Goal: Book appointment/travel/reservation

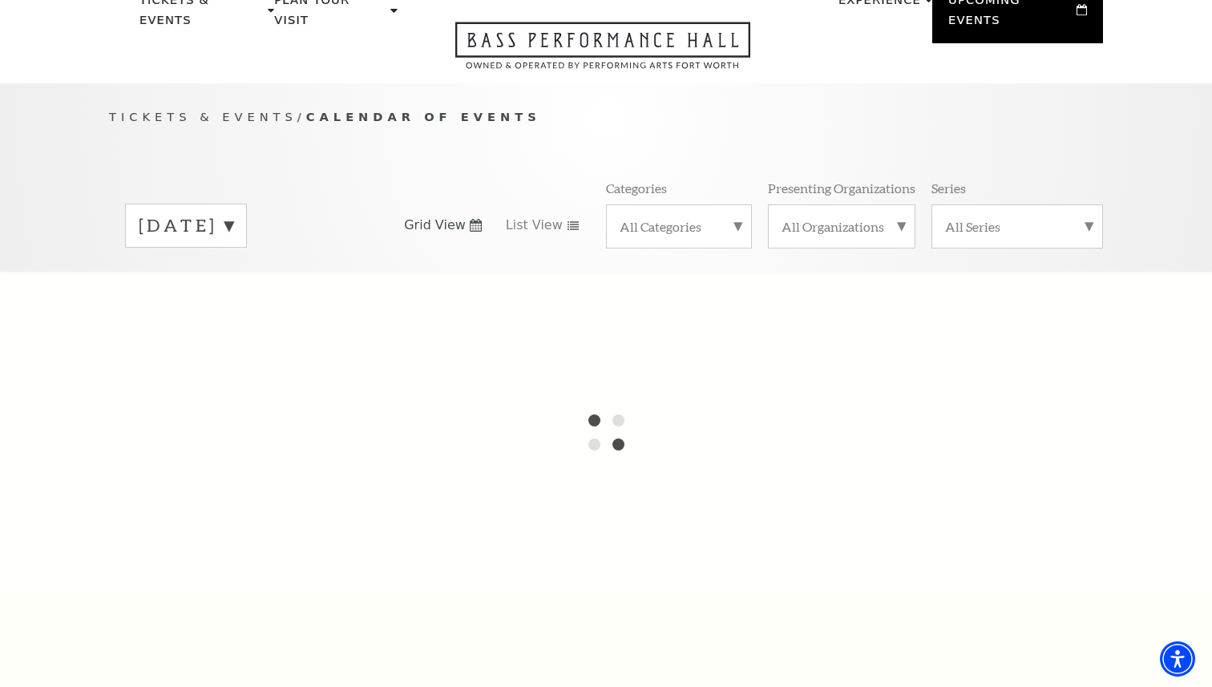
scroll to position [105, 0]
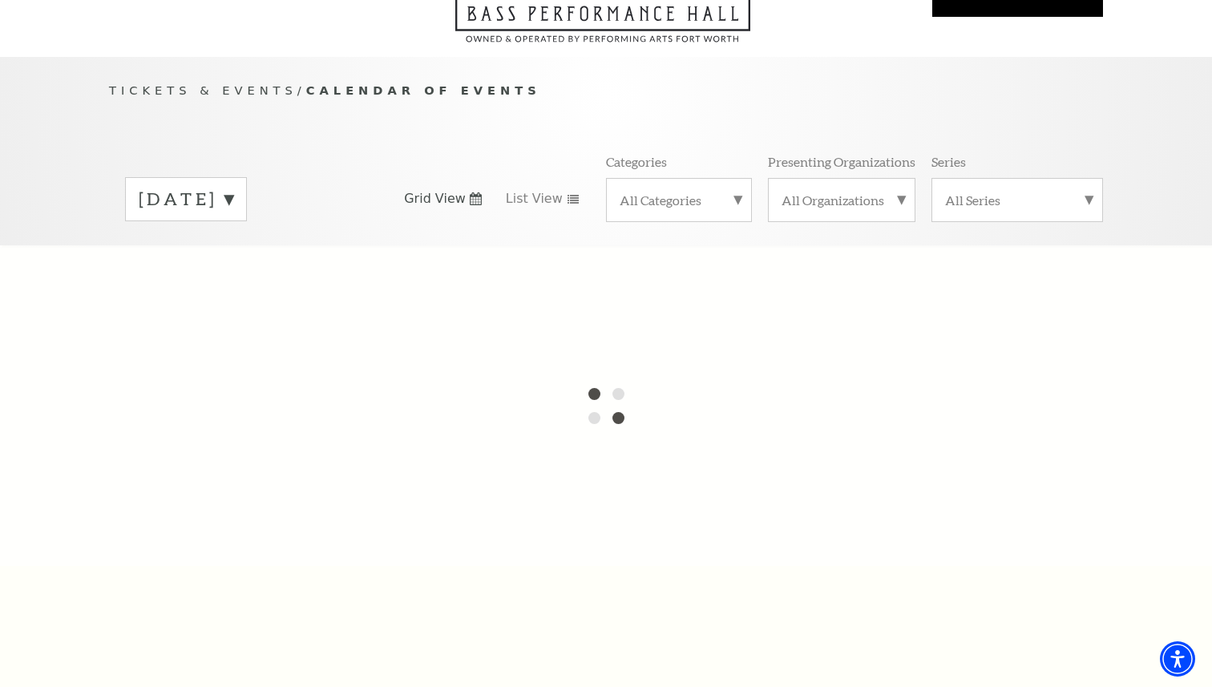
click at [432, 190] on span "Grid View" at bounding box center [435, 199] width 62 height 18
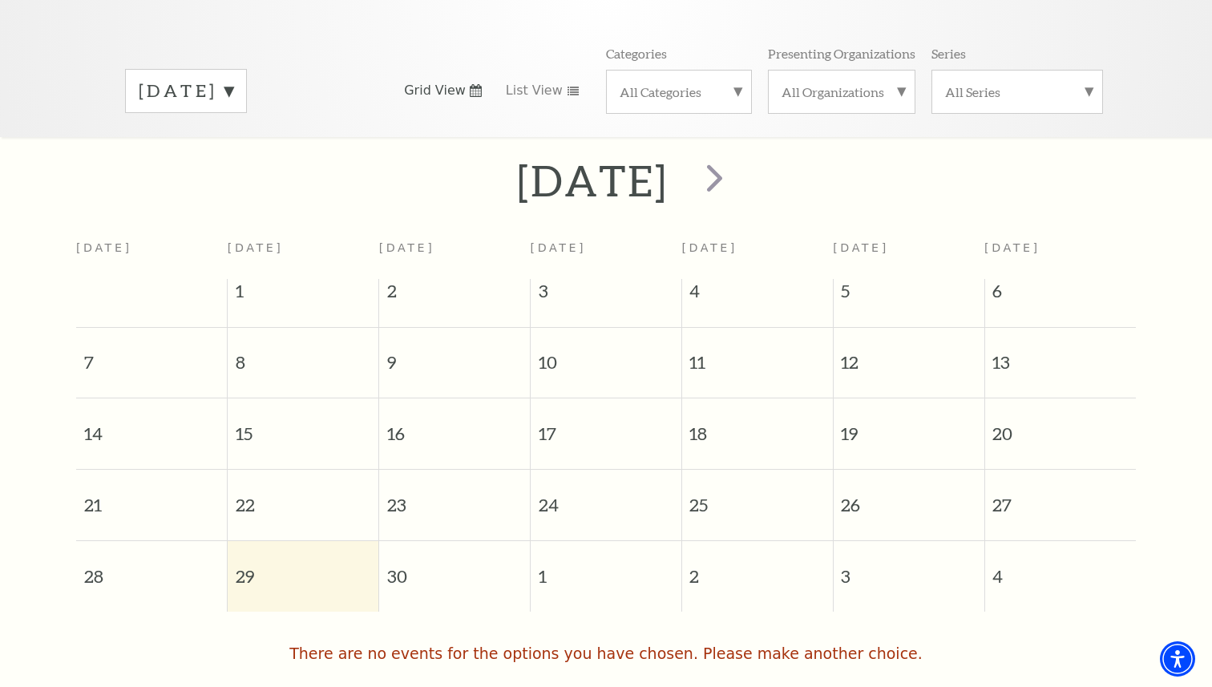
scroll to position [217, 0]
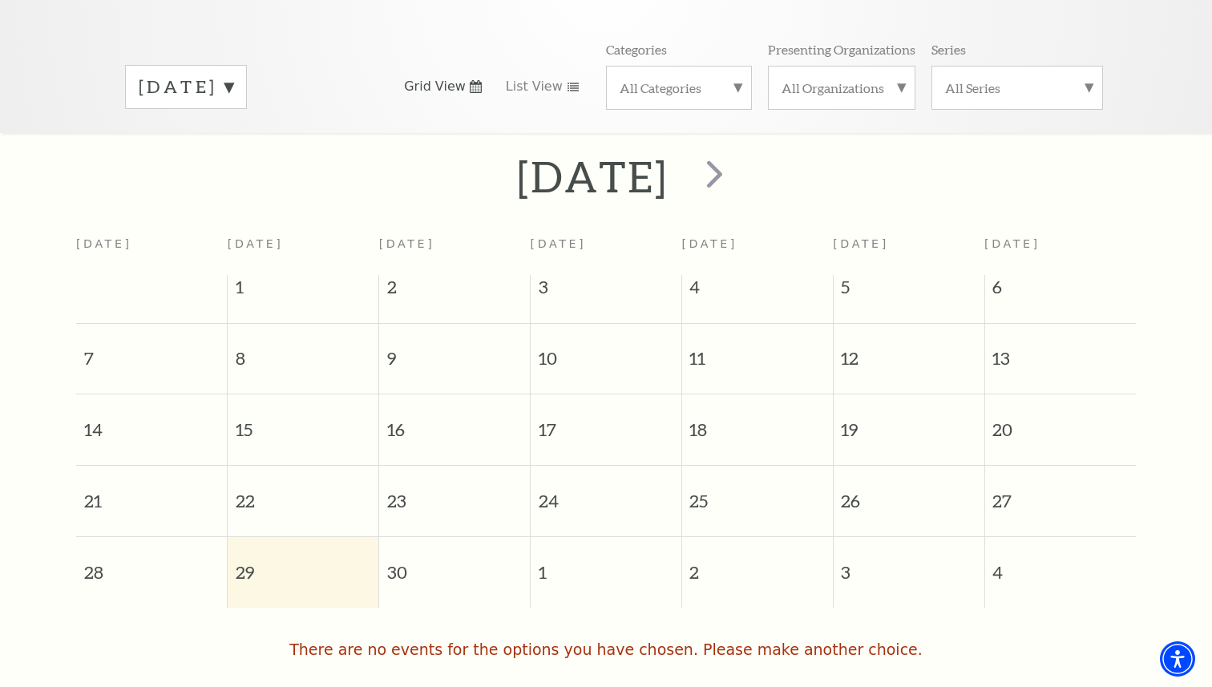
click at [233, 75] on label "[DATE]" at bounding box center [186, 87] width 95 height 25
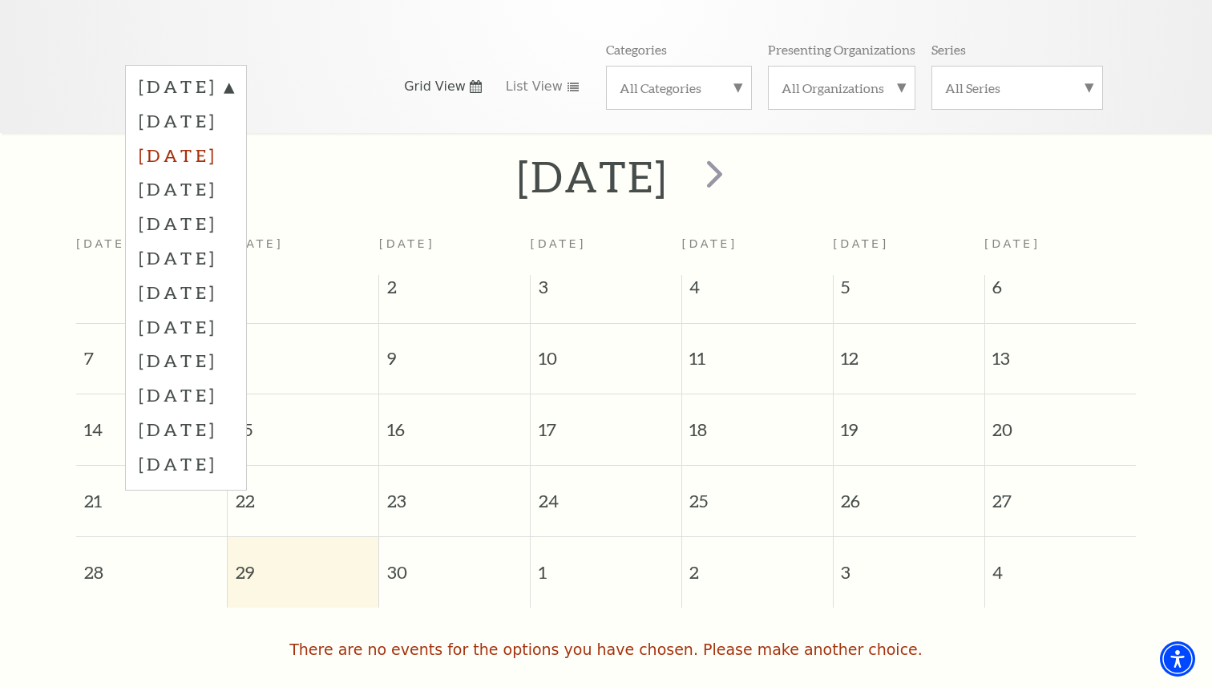
click at [233, 143] on label "[DATE]" at bounding box center [186, 155] width 95 height 34
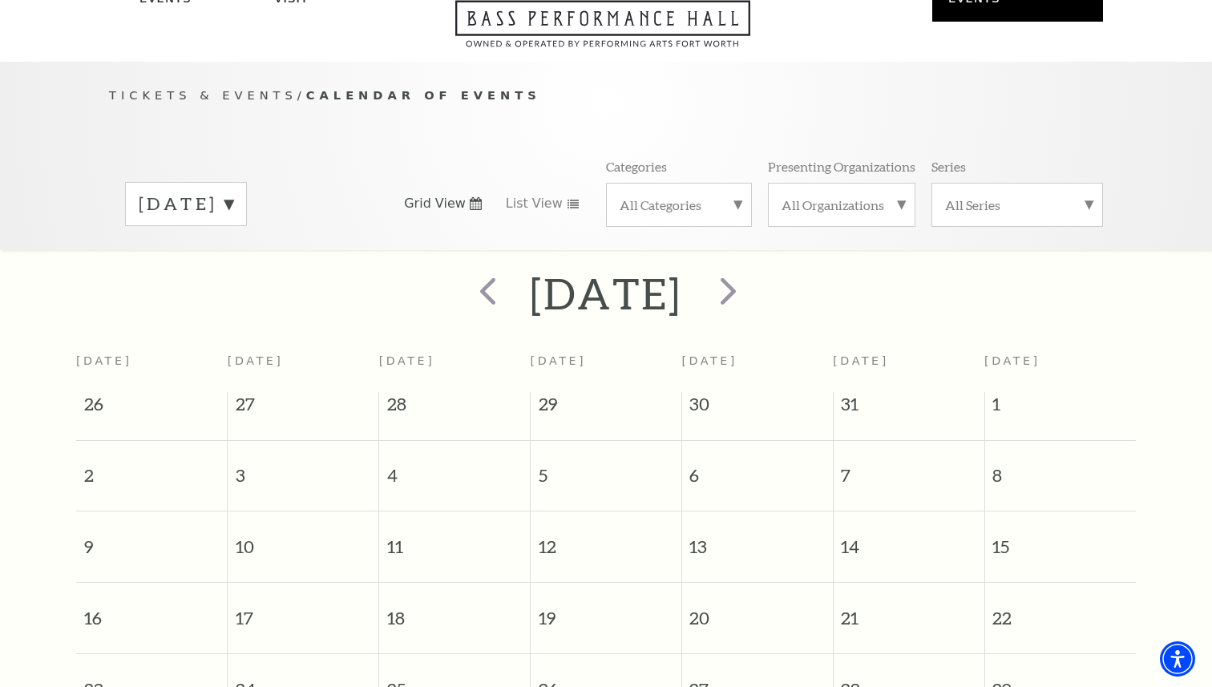
scroll to position [0, 0]
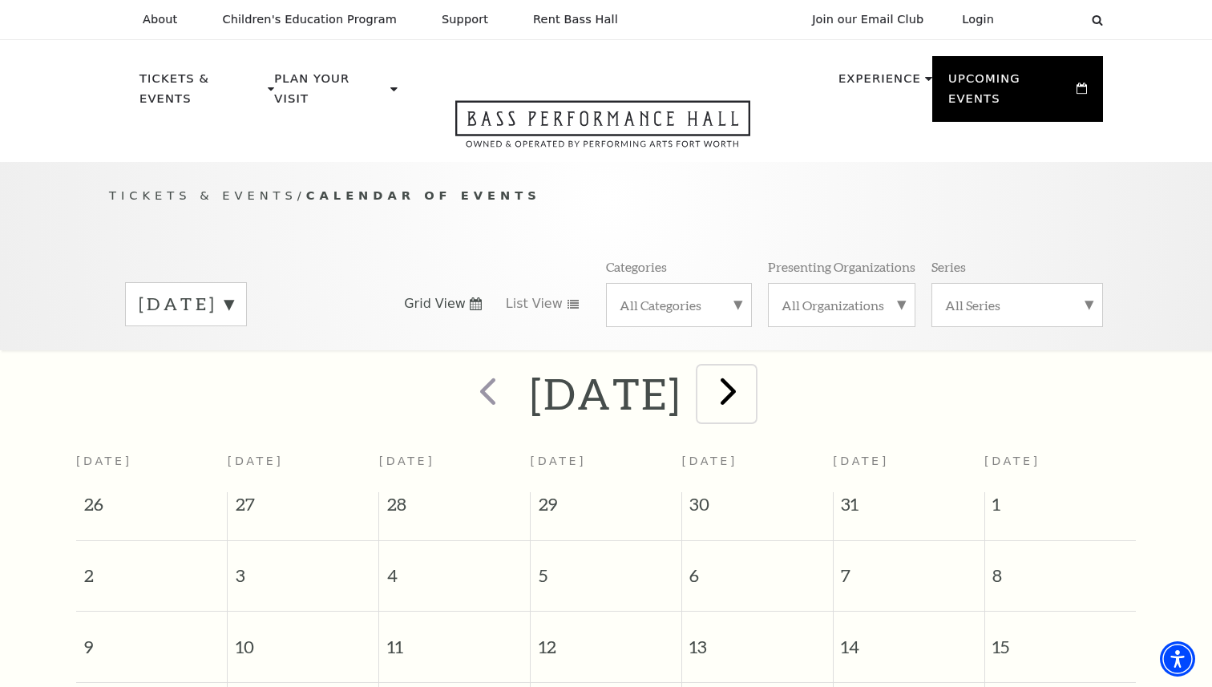
click at [751, 368] on span "next" at bounding box center [729, 391] width 46 height 46
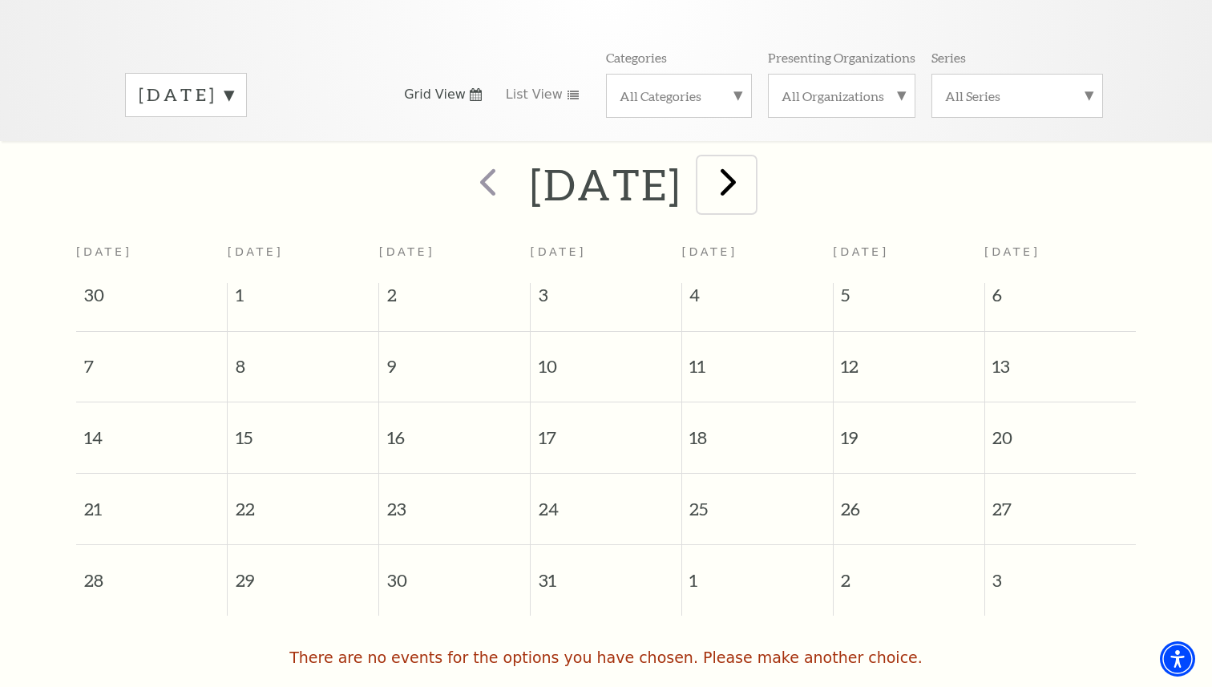
scroll to position [167, 0]
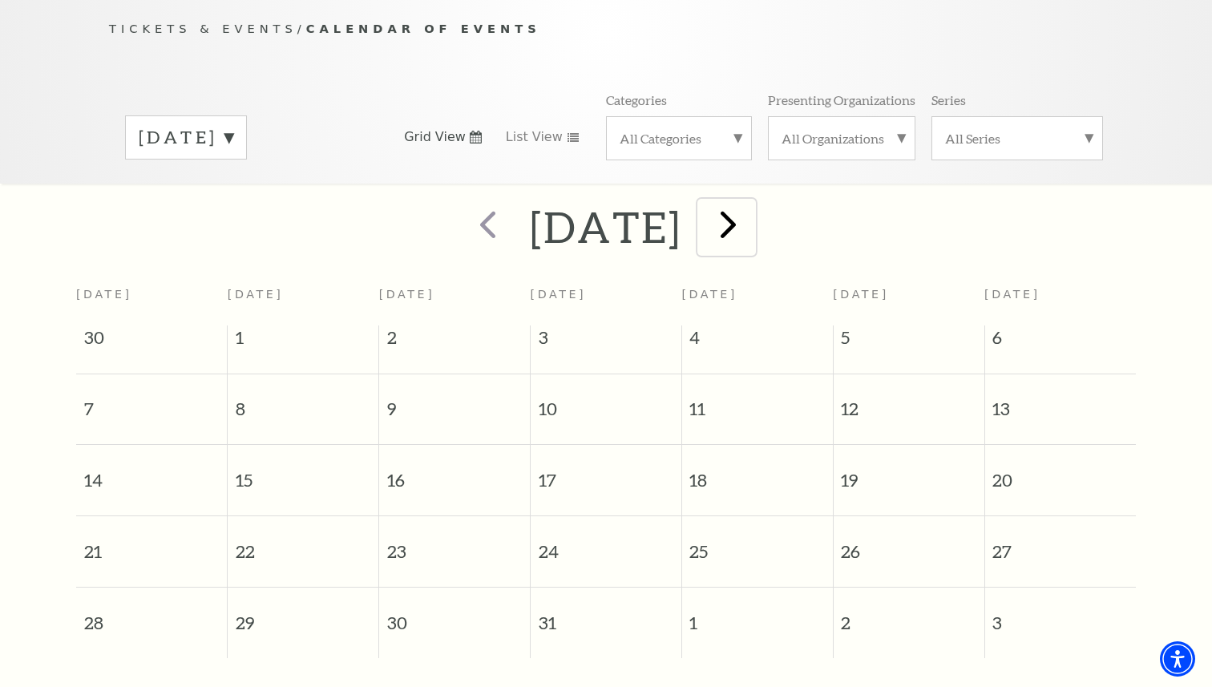
click at [751, 208] on span "next" at bounding box center [729, 224] width 46 height 46
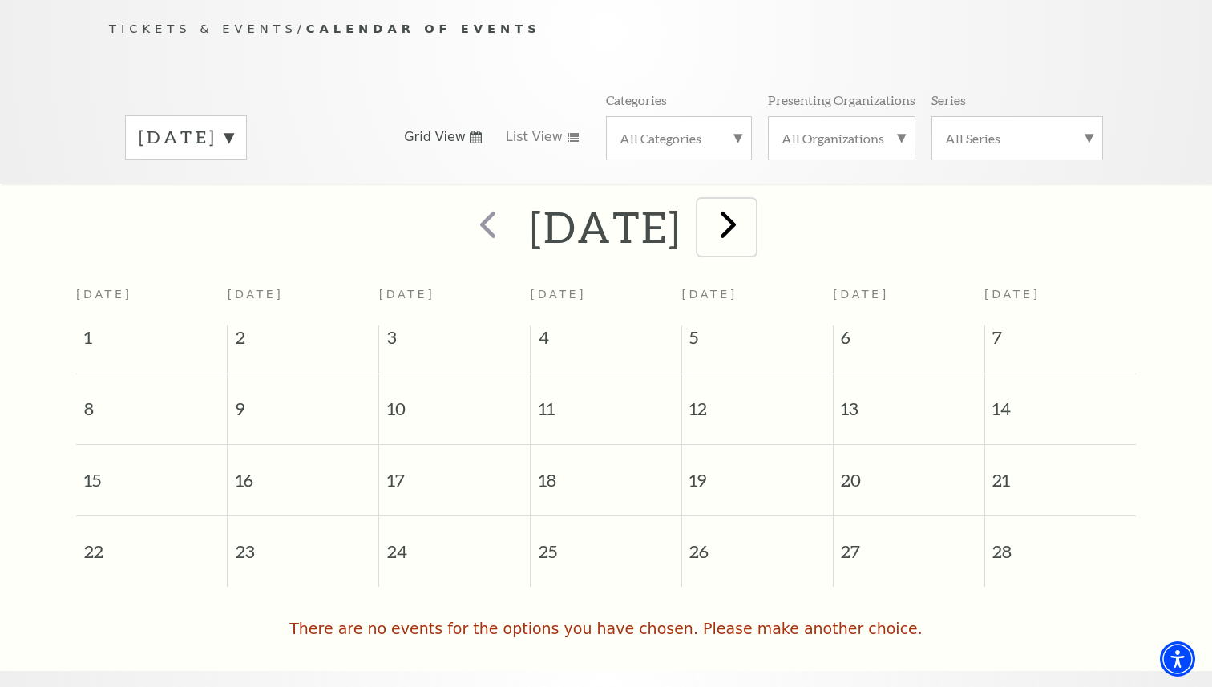
click at [751, 208] on span "next" at bounding box center [729, 224] width 46 height 46
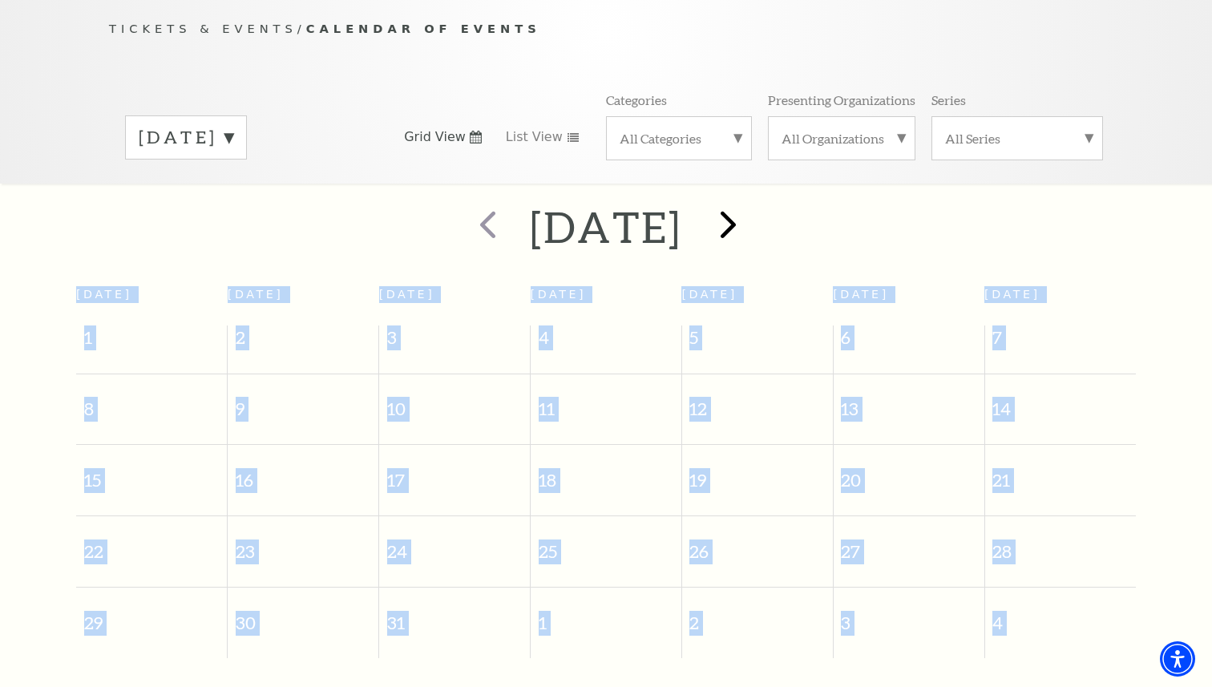
click at [771, 208] on div at bounding box center [726, 227] width 89 height 57
click at [700, 387] on span "12" at bounding box center [757, 401] width 151 height 55
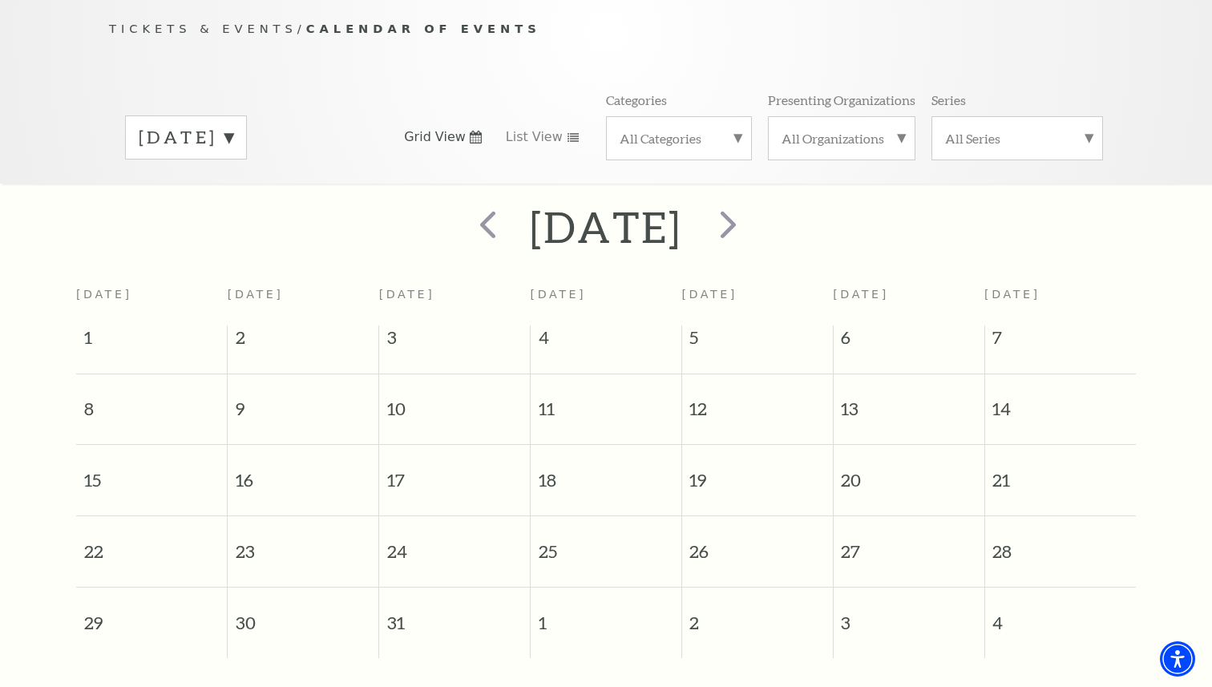
click at [700, 387] on span "12" at bounding box center [757, 401] width 151 height 55
click at [814, 130] on div "All Organizations" at bounding box center [842, 138] width 148 height 44
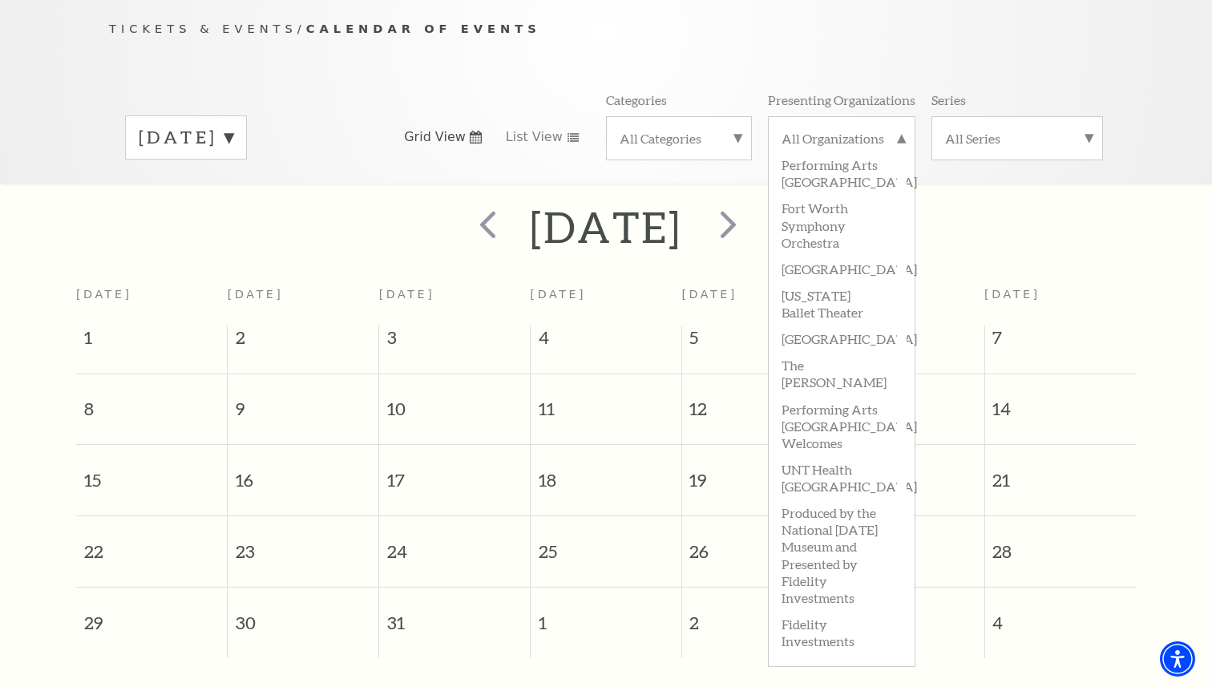
click at [718, 130] on label "All Categories" at bounding box center [679, 138] width 119 height 17
click at [704, 151] on label "Broadway" at bounding box center [679, 164] width 119 height 26
click at [715, 64] on div "Tickets & Events / Calendar of Events [DATE] Grid View List View Categories All…" at bounding box center [606, 101] width 1026 height 164
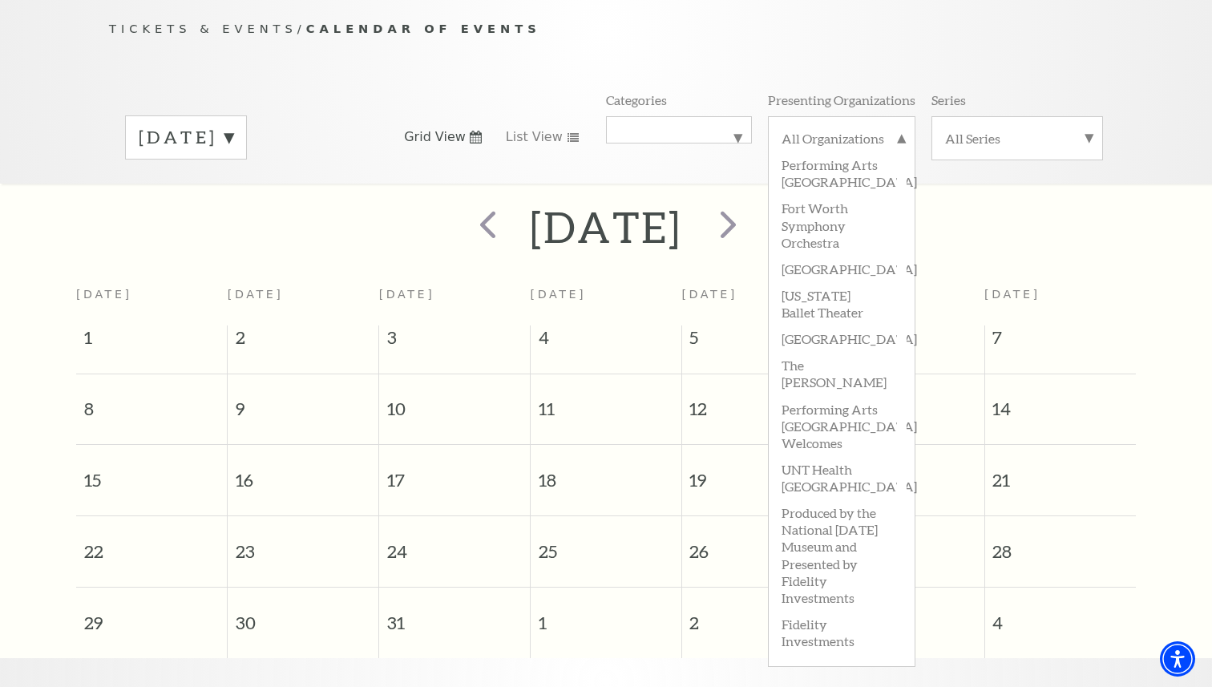
click at [704, 66] on div "Tickets & Events / Calendar of Events [DATE] Grid View List View Categories All…" at bounding box center [606, 101] width 1026 height 164
click at [546, 128] on span "List View" at bounding box center [534, 137] width 57 height 18
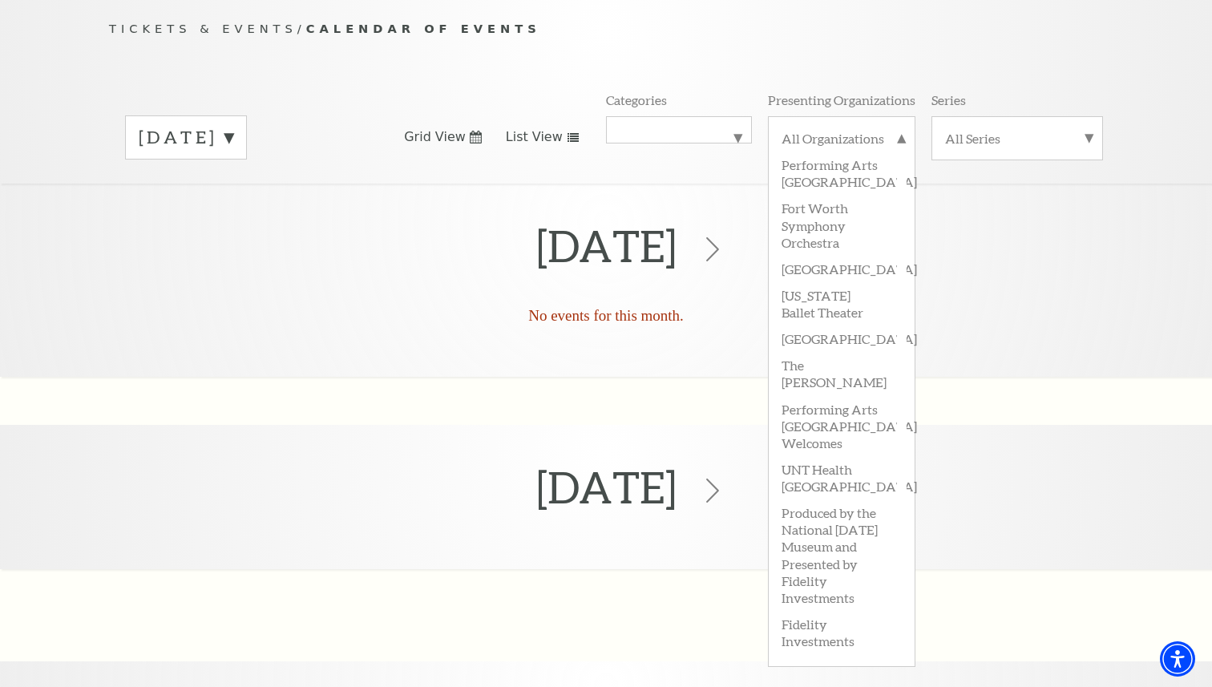
click at [693, 71] on div "Tickets & Events / Calendar of Events [DATE] Grid View List View Categories All…" at bounding box center [606, 101] width 1026 height 164
click at [814, 116] on div "All Organizations Performing Arts [GEOGRAPHIC_DATA] Fort Worth Symphony Orchest…" at bounding box center [842, 137] width 148 height 43
click at [812, 130] on label "All Organizations" at bounding box center [842, 140] width 120 height 21
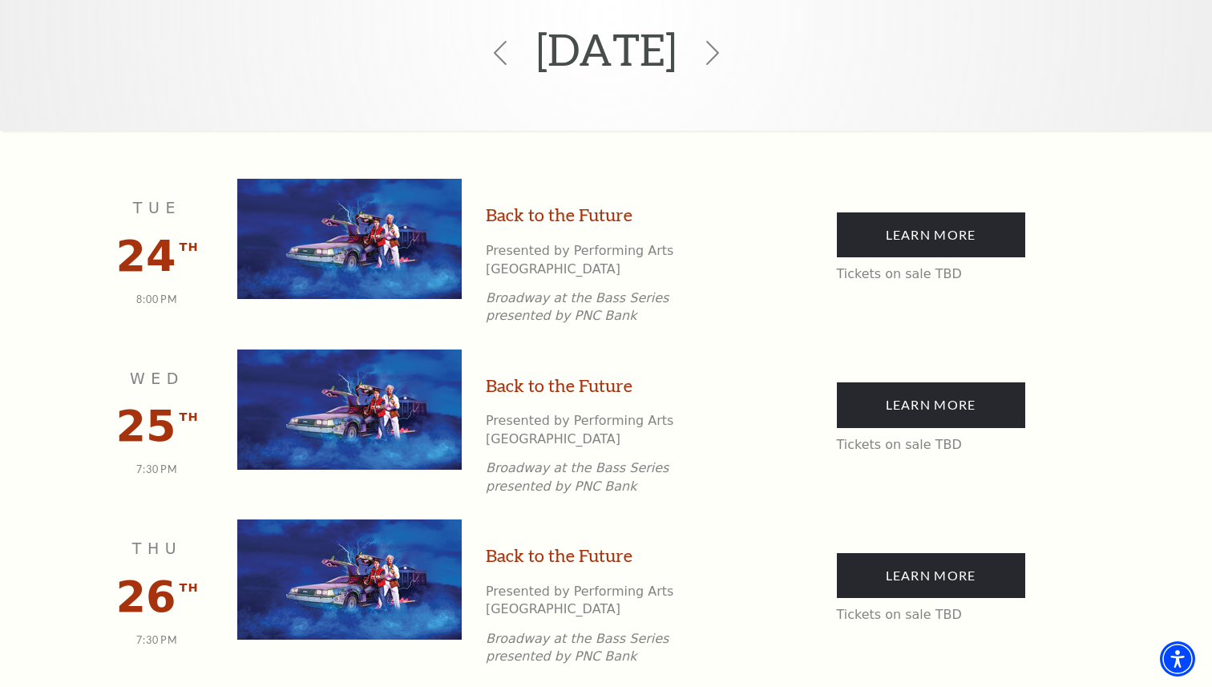
scroll to position [259, 0]
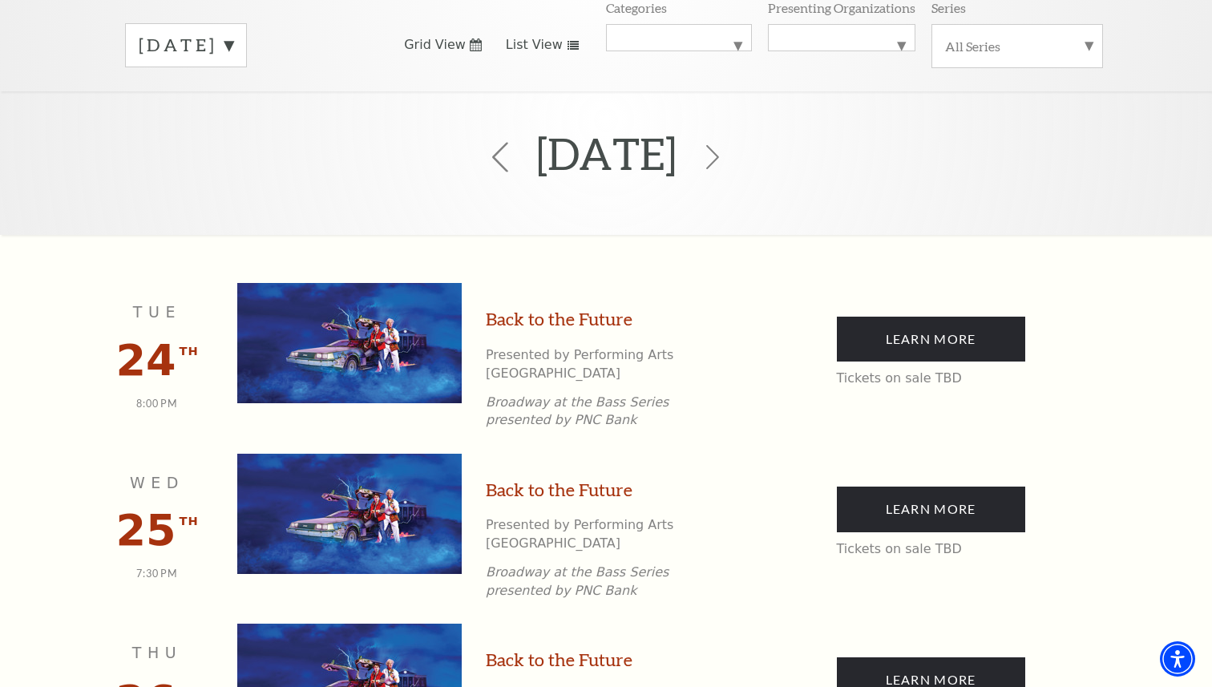
click at [485, 144] on icon at bounding box center [500, 157] width 30 height 30
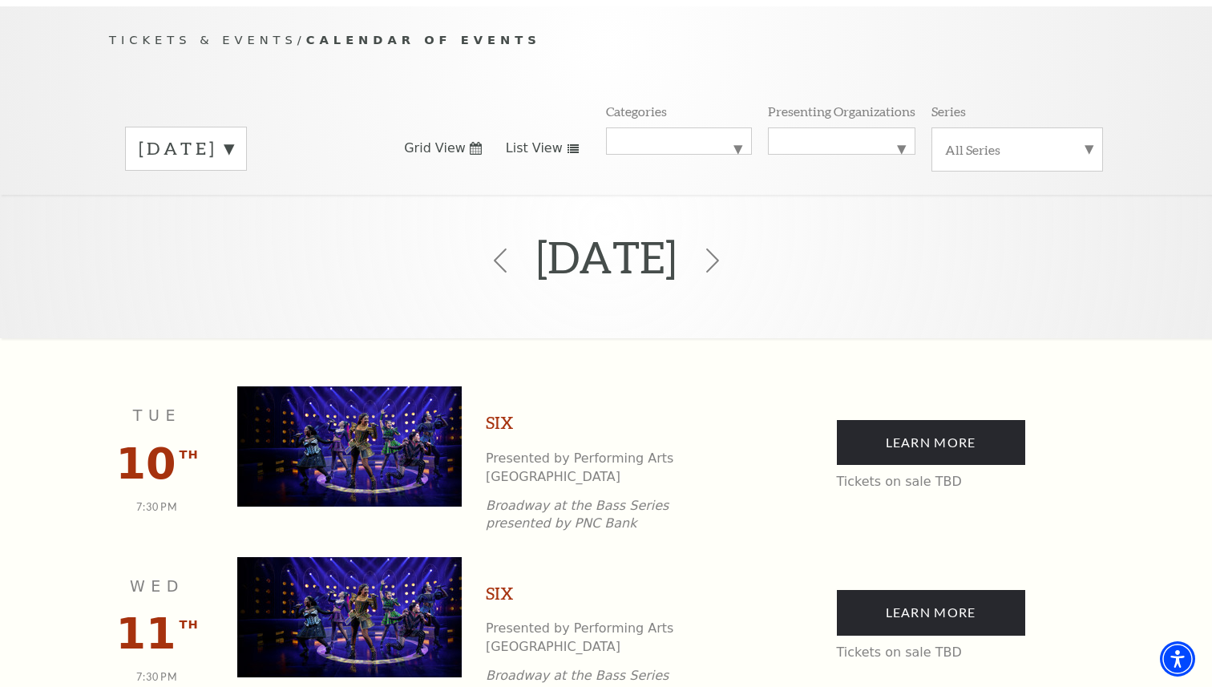
scroll to position [142, 0]
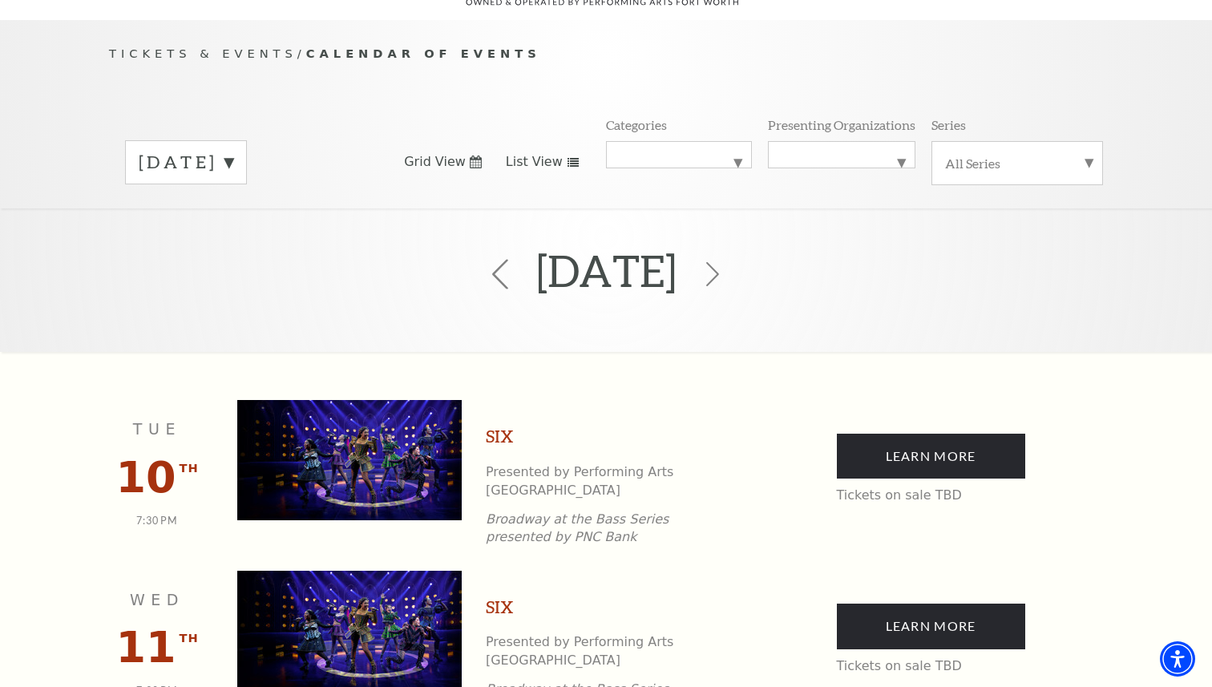
click at [485, 260] on icon at bounding box center [500, 274] width 30 height 30
